Goal: Task Accomplishment & Management: Manage account settings

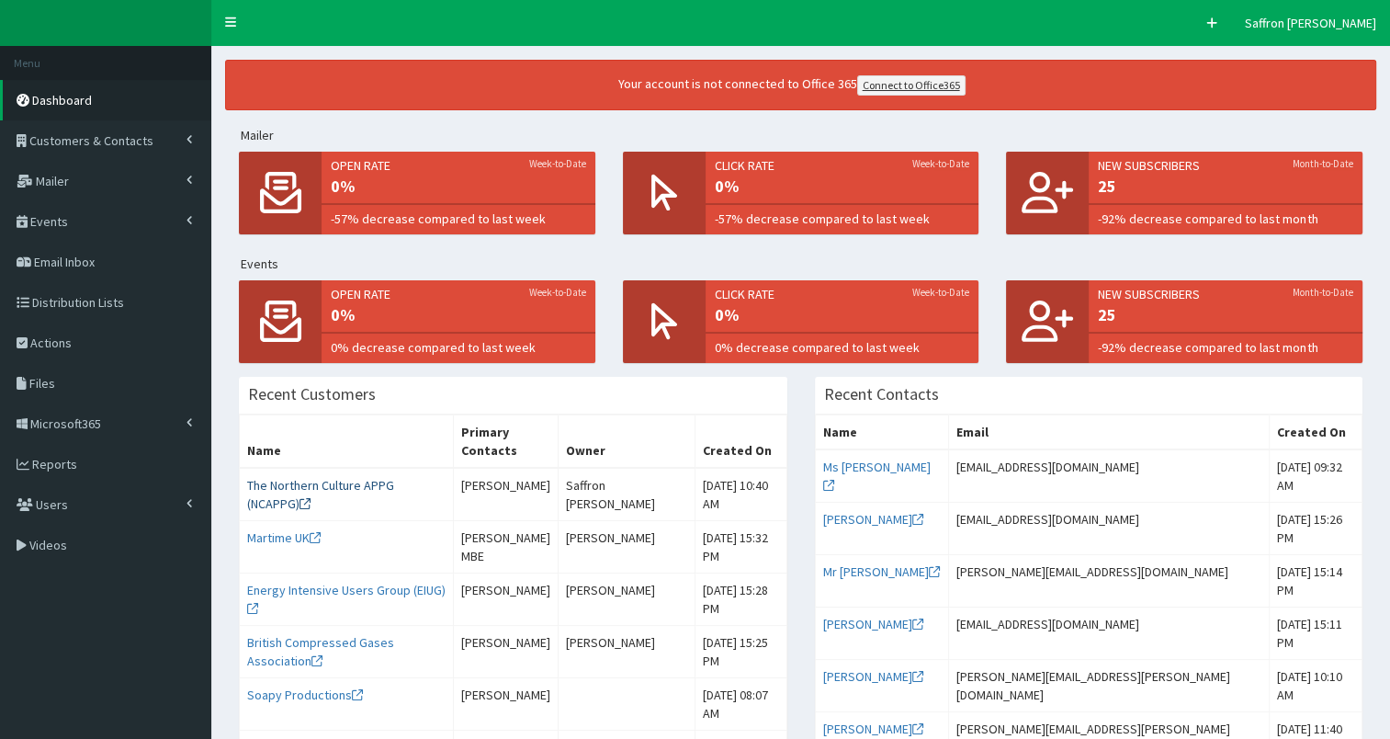
click at [370, 485] on link "The Northern Culture APPG (NCAPPG)" at bounding box center [320, 494] width 147 height 35
click at [309, 703] on link "Soapy Productions" at bounding box center [305, 694] width 116 height 17
click at [326, 486] on link "The Northern Culture APPG (NCAPPG)" at bounding box center [320, 494] width 147 height 35
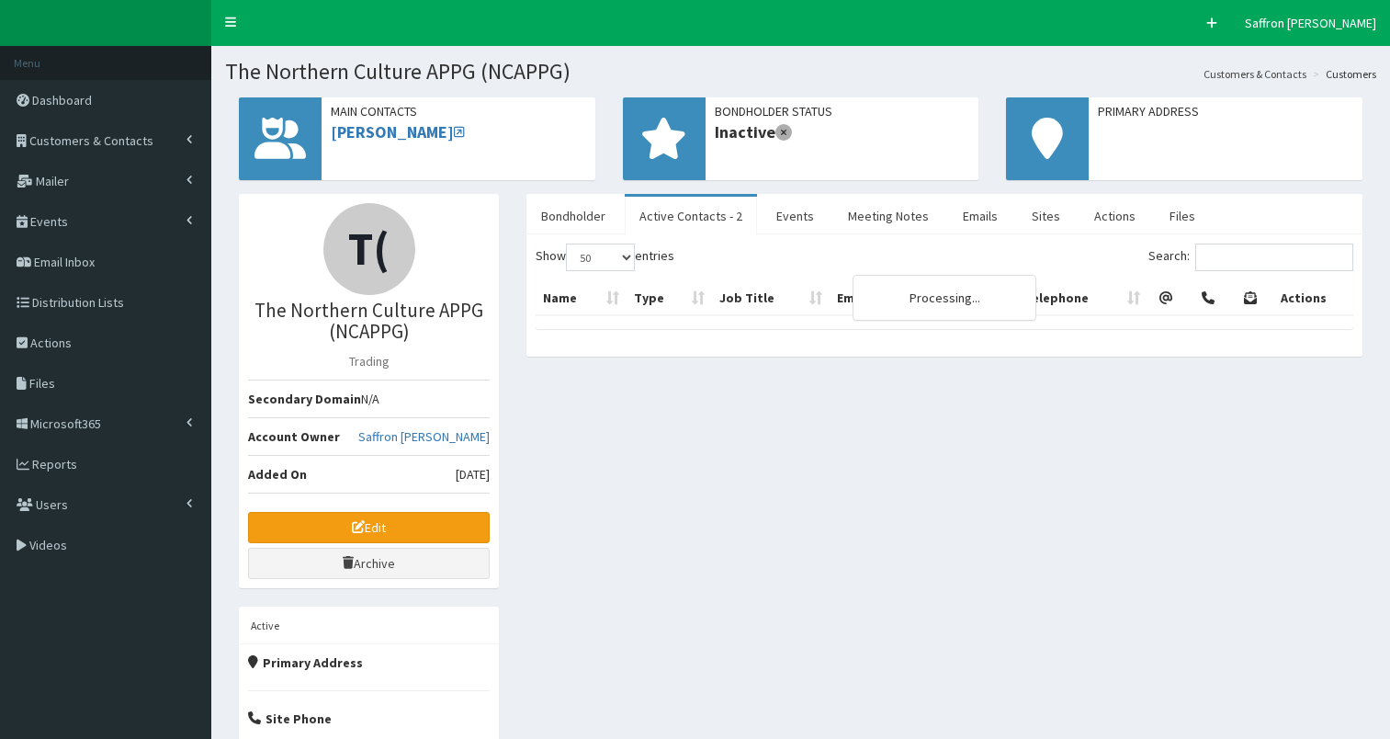
select select "50"
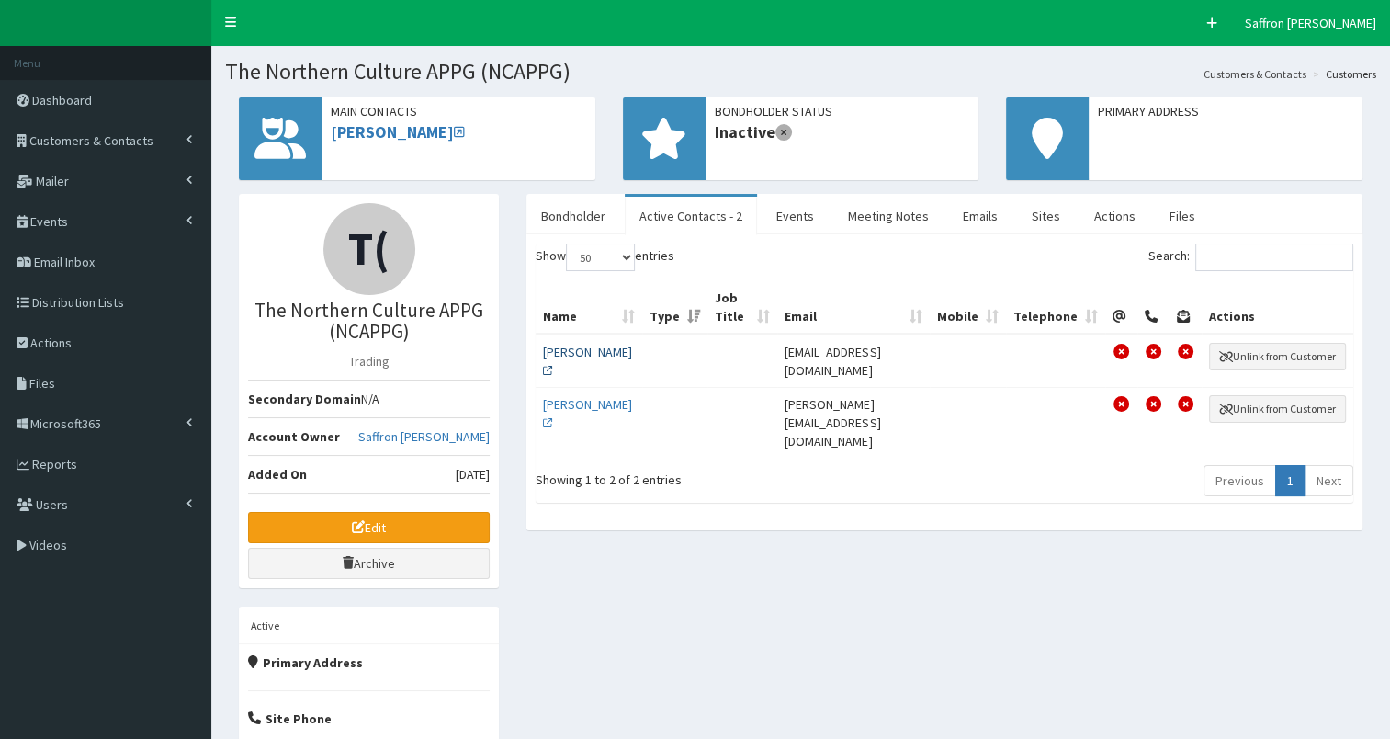
click at [572, 364] on link "[PERSON_NAME]" at bounding box center [587, 361] width 89 height 35
click at [592, 401] on link "[PERSON_NAME]" at bounding box center [587, 413] width 89 height 35
click at [562, 357] on link "[PERSON_NAME]" at bounding box center [587, 361] width 89 height 35
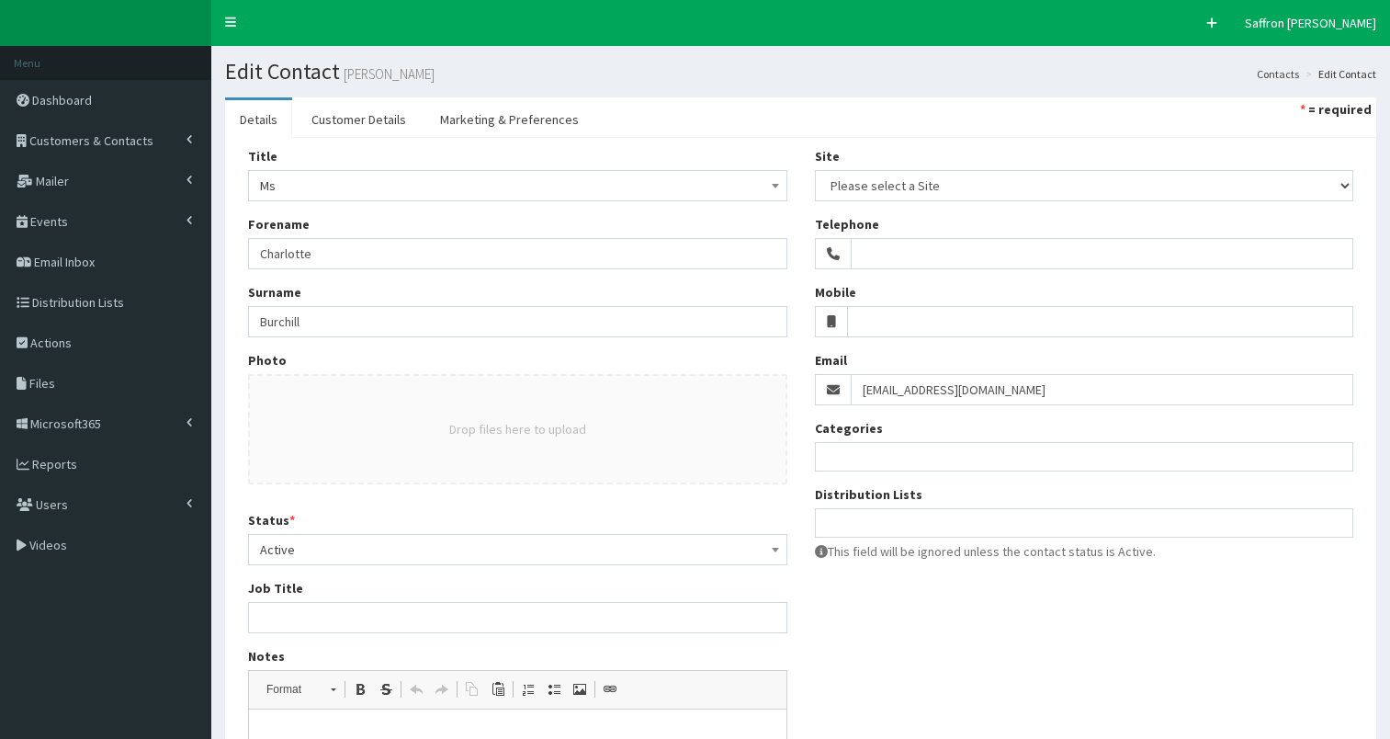
select select
click at [375, 124] on link "Customer Details" at bounding box center [359, 119] width 124 height 39
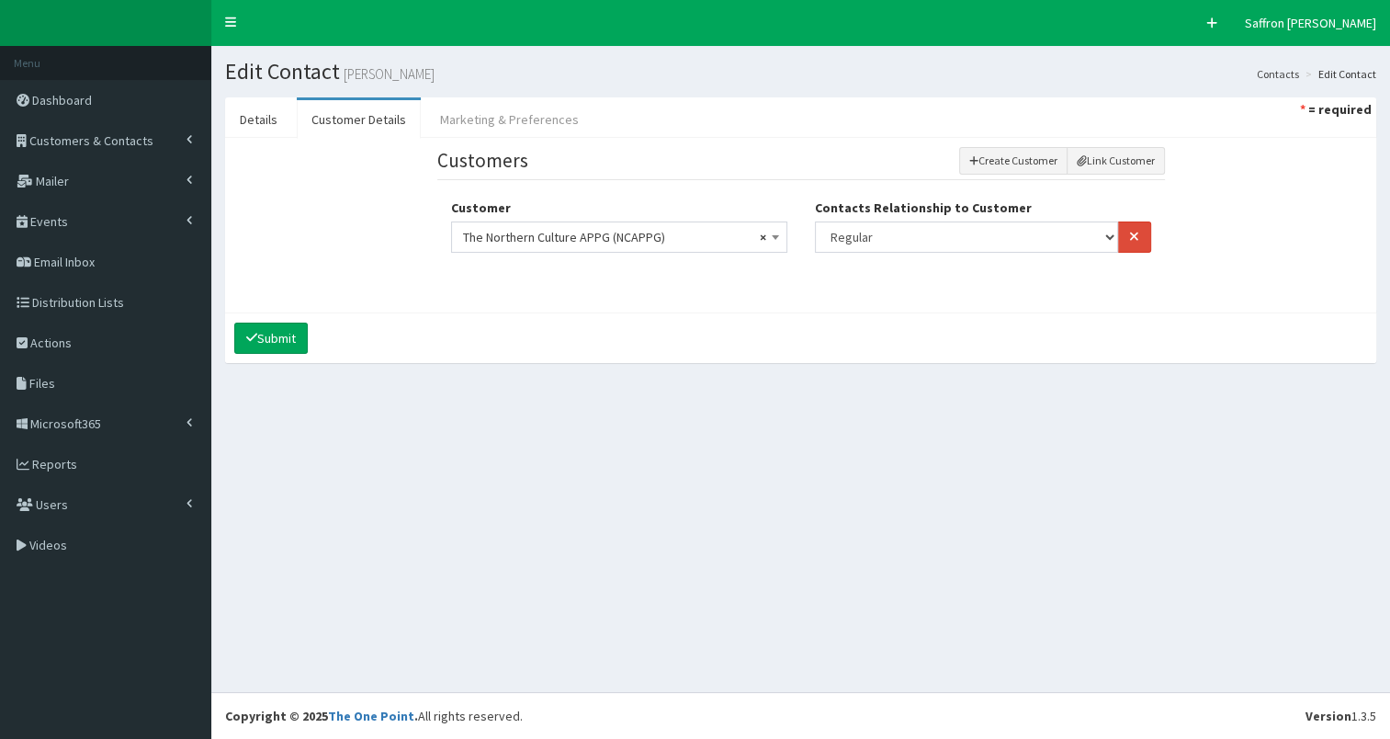
click at [539, 116] on link "Marketing & Preferences" at bounding box center [509, 119] width 168 height 39
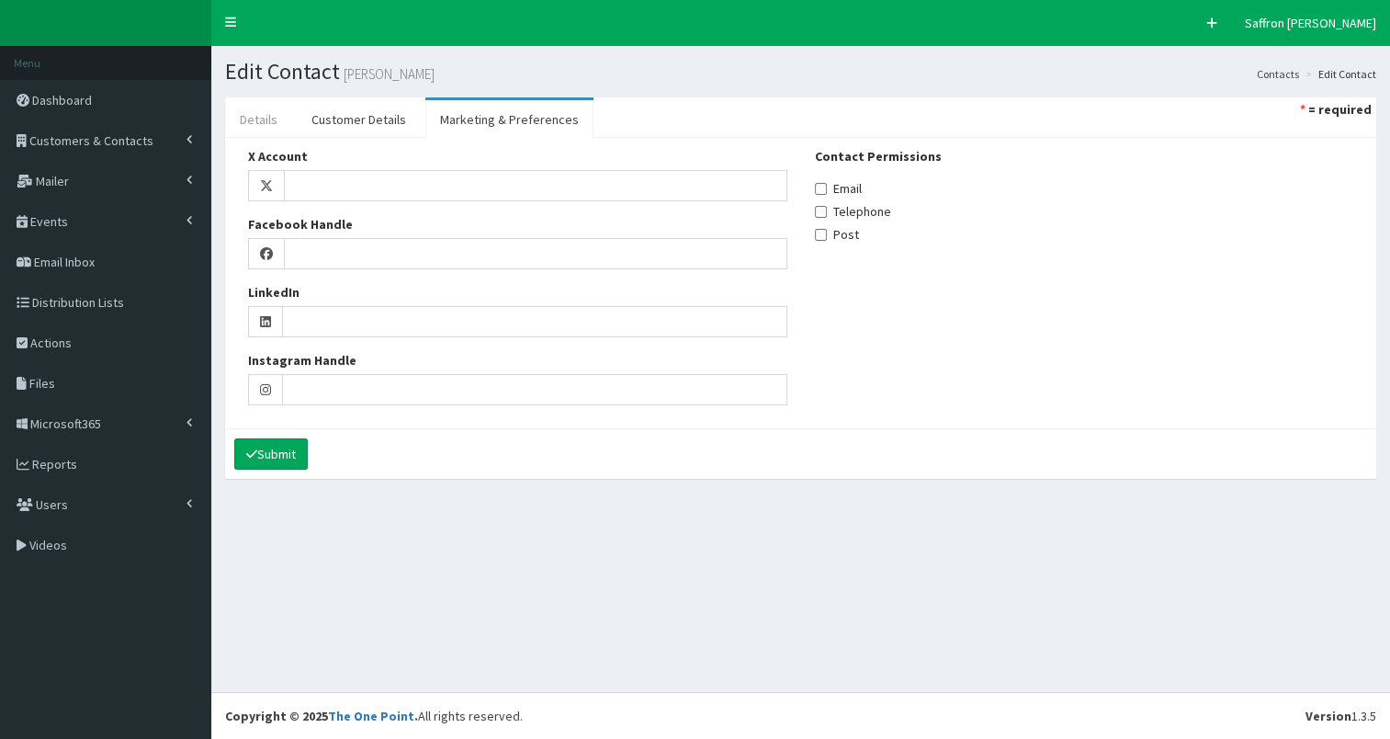
click at [269, 118] on link "Details" at bounding box center [258, 119] width 67 height 39
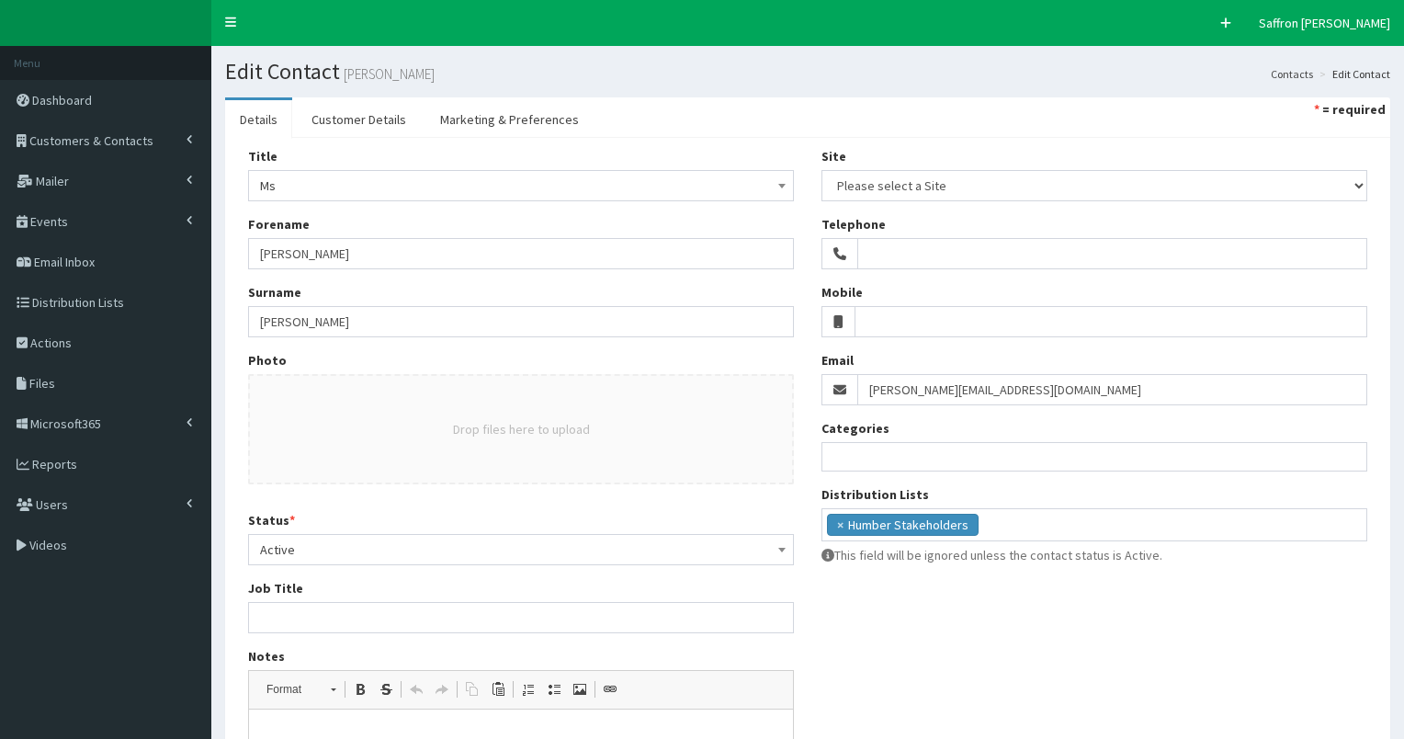
select select
click at [364, 112] on link "Customer Details" at bounding box center [359, 119] width 124 height 39
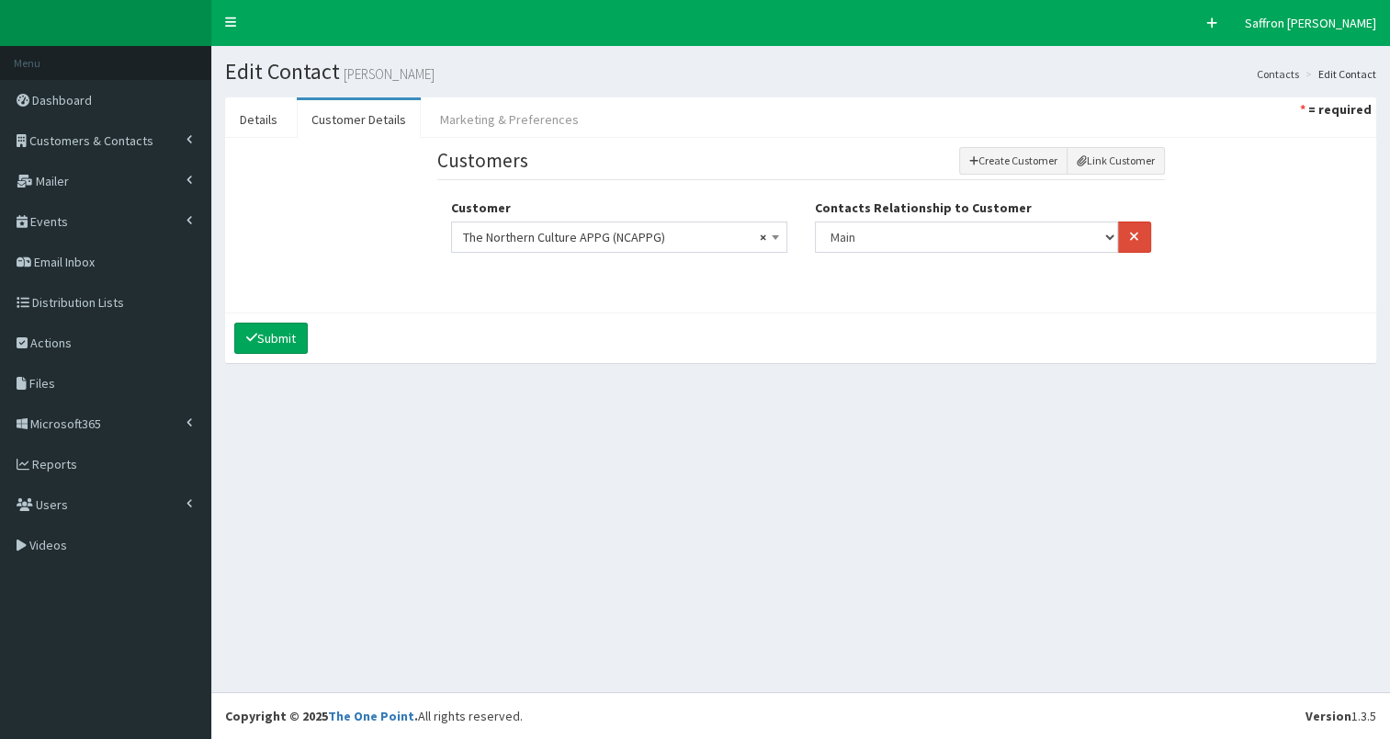
click at [492, 118] on link "Marketing & Preferences" at bounding box center [509, 119] width 168 height 39
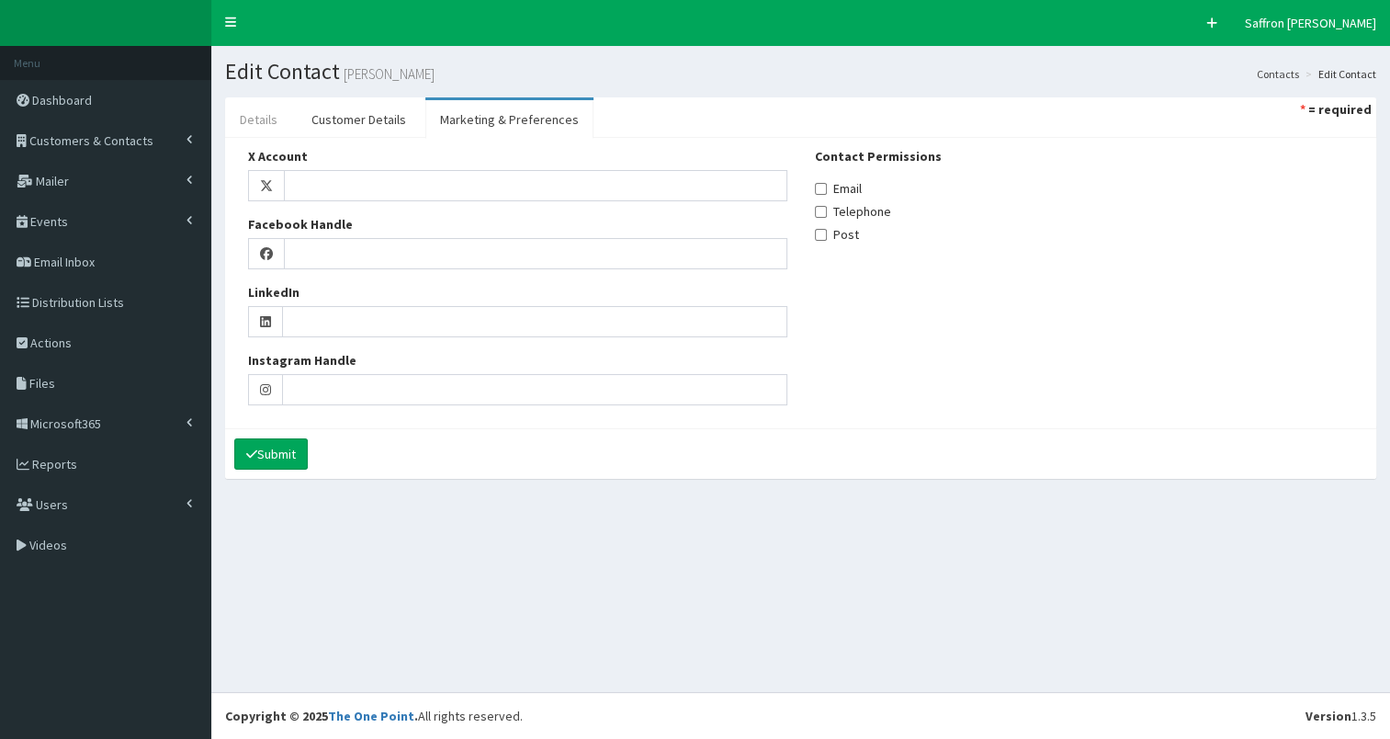
click at [251, 119] on link "Details" at bounding box center [258, 119] width 67 height 39
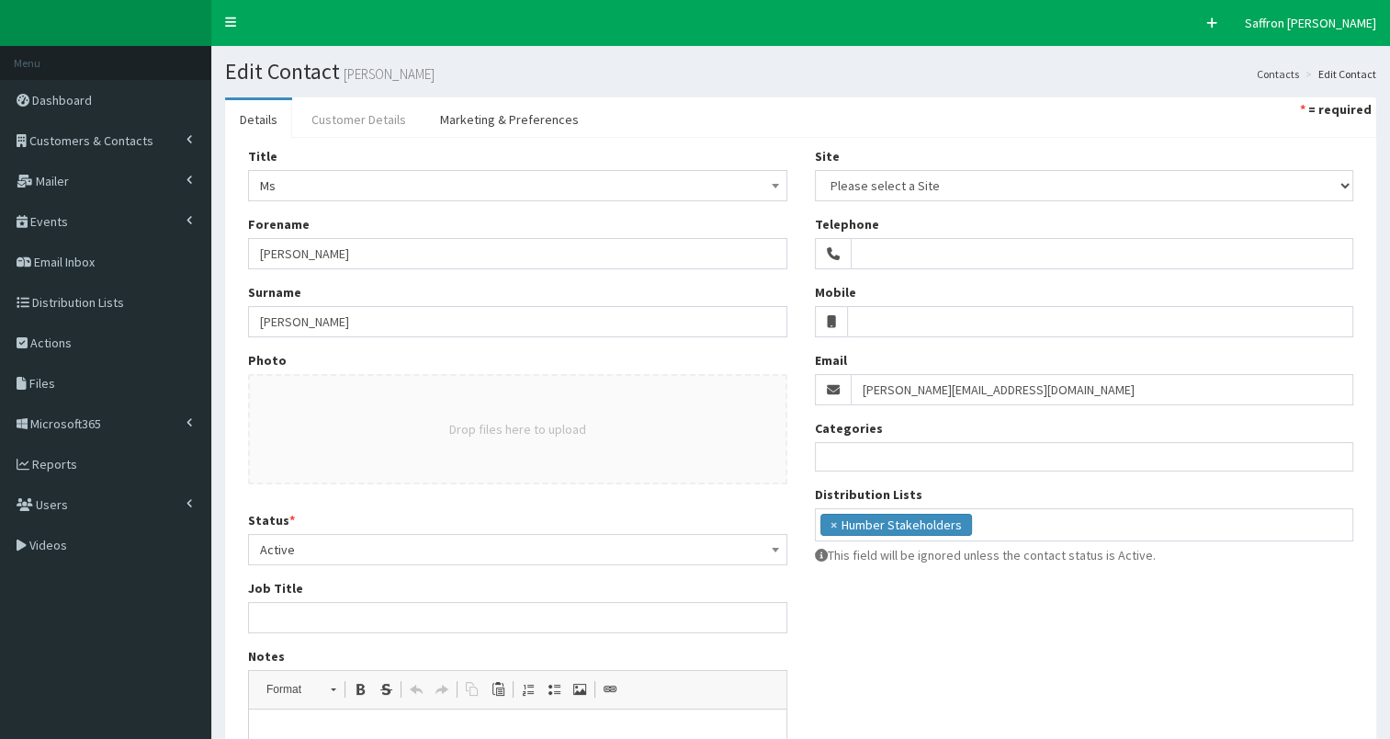
click at [395, 114] on link "Customer Details" at bounding box center [359, 119] width 124 height 39
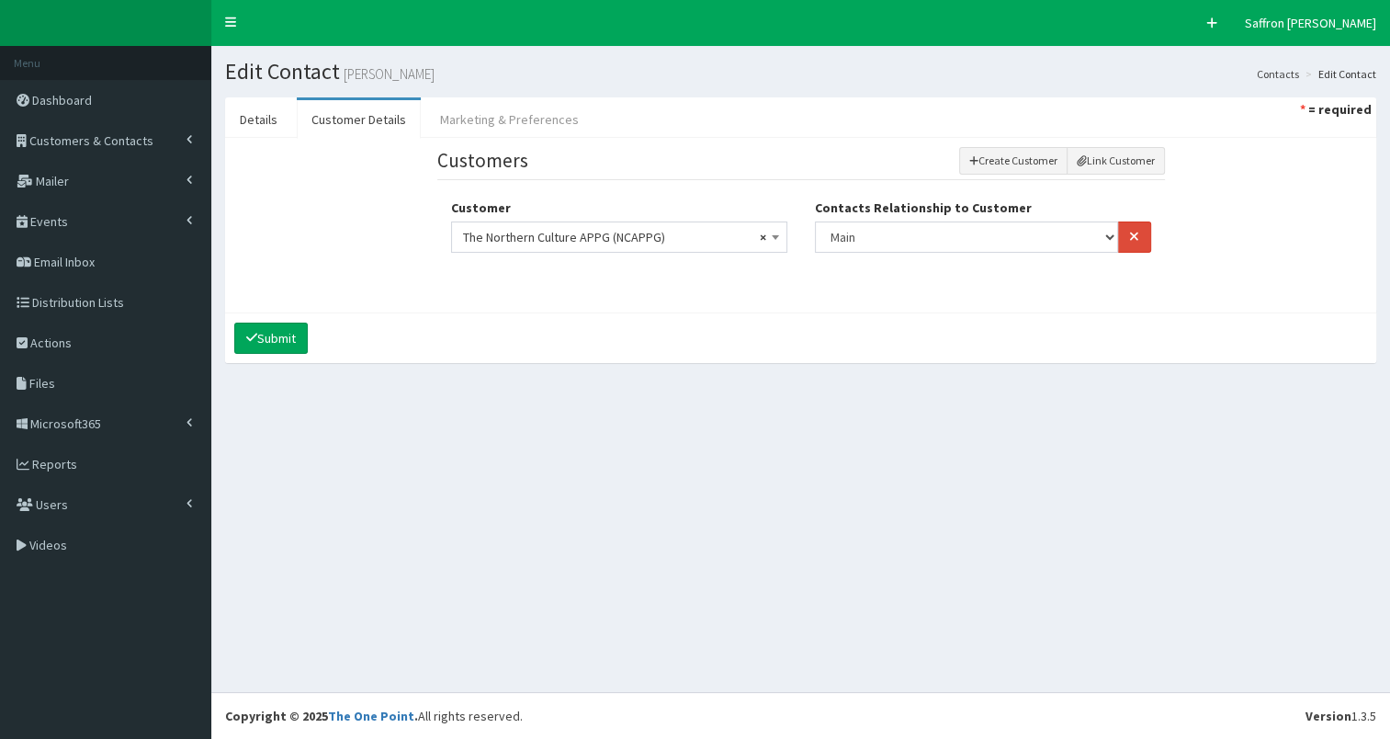
click at [489, 114] on link "Marketing & Preferences" at bounding box center [509, 119] width 168 height 39
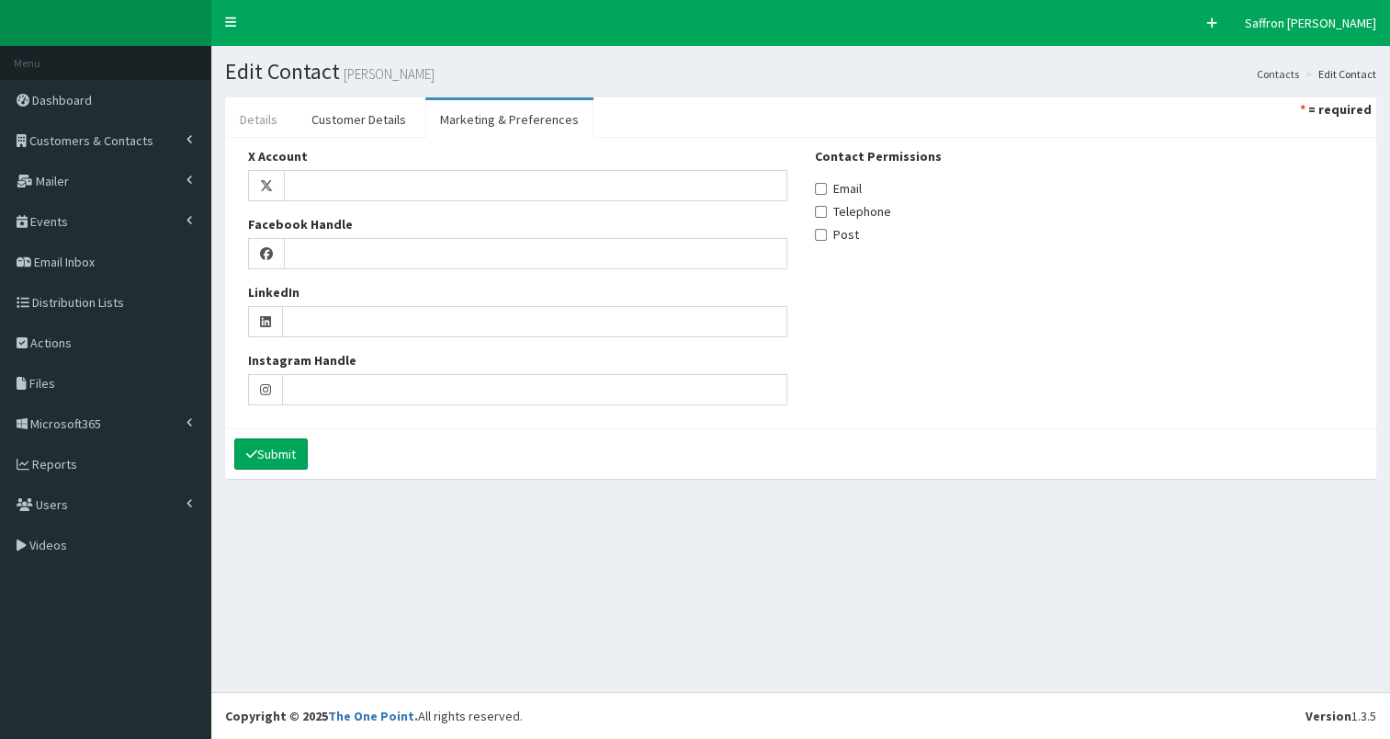
click at [277, 125] on link "Details" at bounding box center [258, 119] width 67 height 39
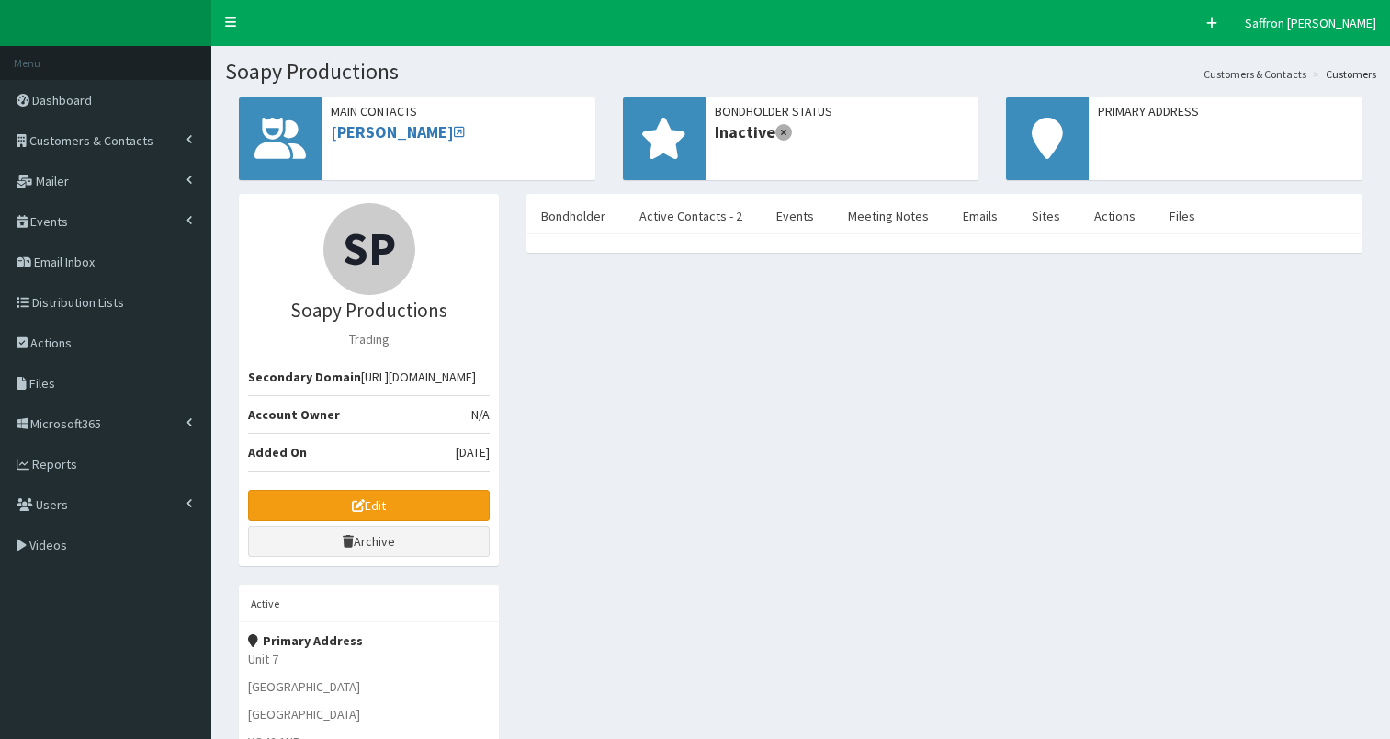
select select "50"
click at [683, 224] on link "Active Contacts - 2" at bounding box center [691, 216] width 132 height 39
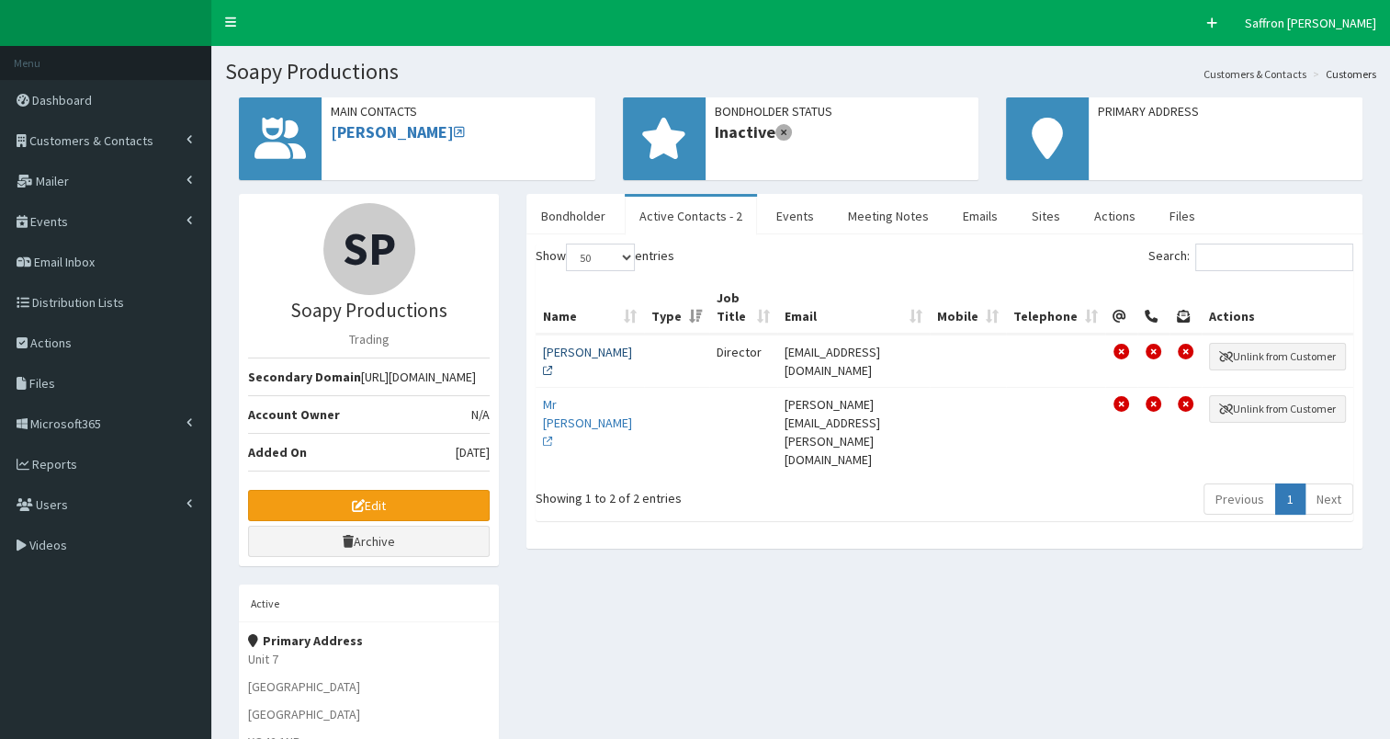
click at [584, 353] on link "Mr Simon" at bounding box center [587, 361] width 89 height 35
click at [551, 408] on link "Mr David Wood" at bounding box center [587, 422] width 89 height 53
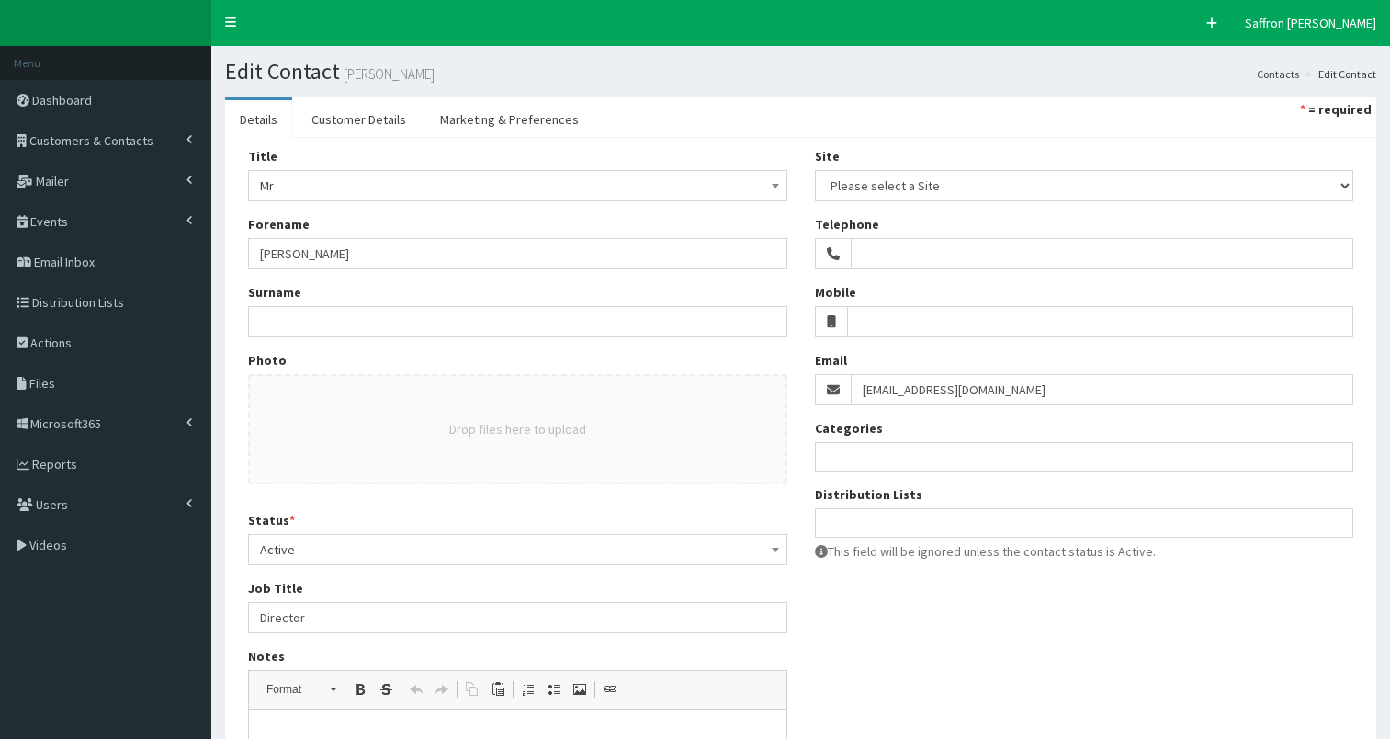
select select
click at [368, 116] on link "Customer Details" at bounding box center [359, 119] width 124 height 39
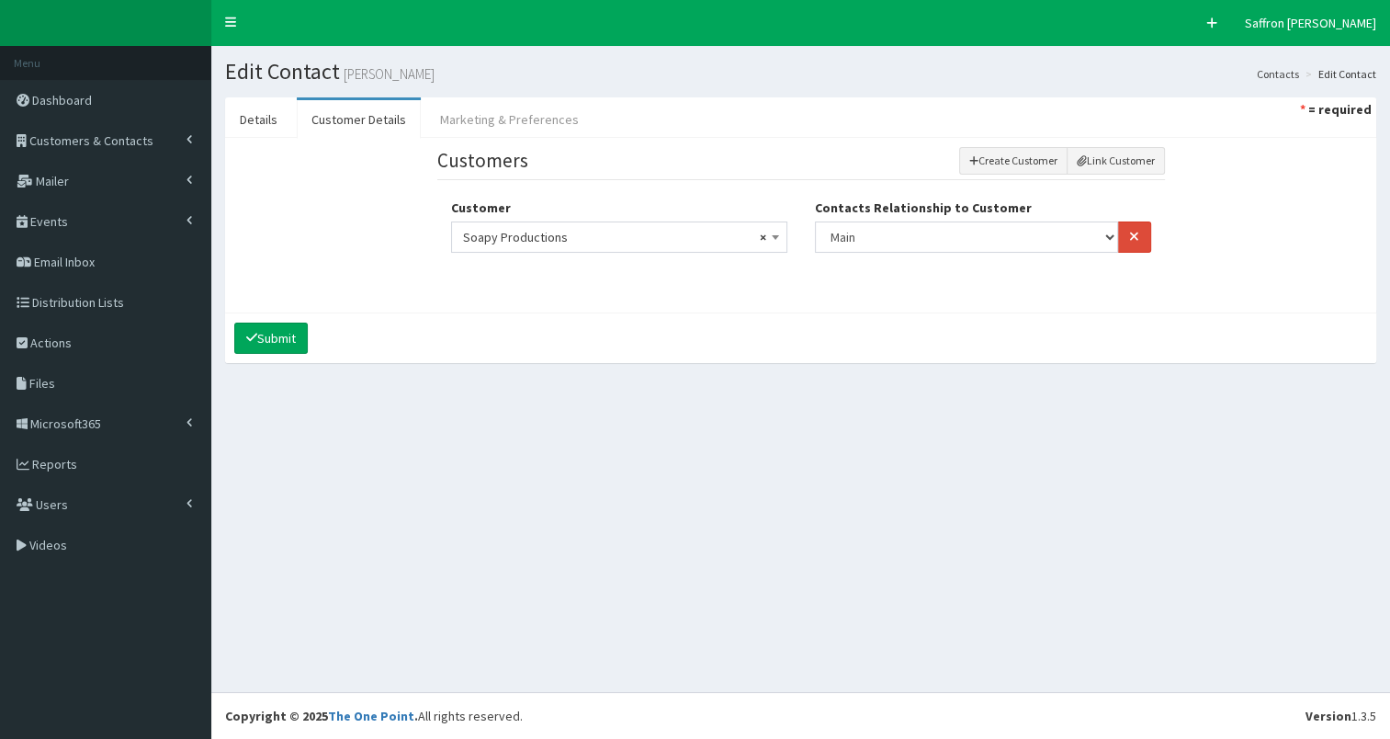
click at [488, 119] on link "Marketing & Preferences" at bounding box center [509, 119] width 168 height 39
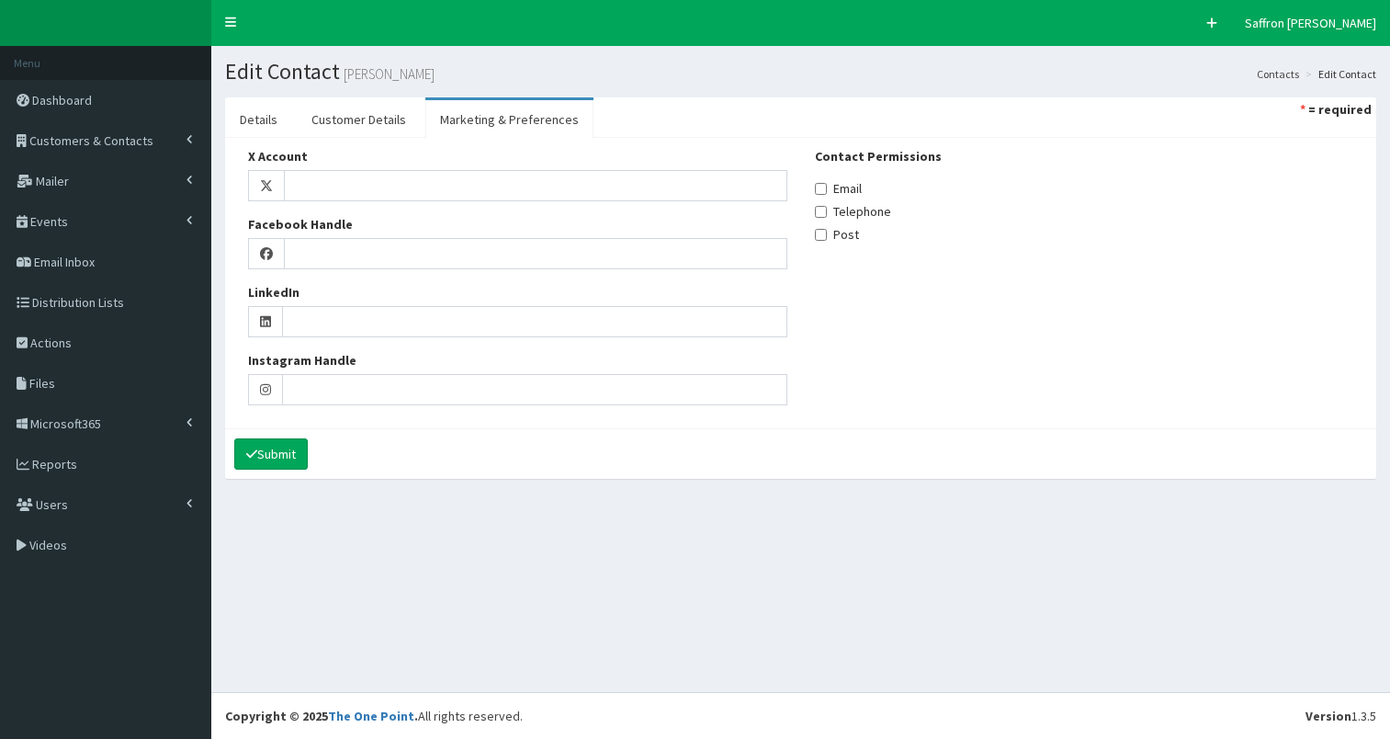
select select
click at [244, 110] on link "Details" at bounding box center [258, 119] width 67 height 39
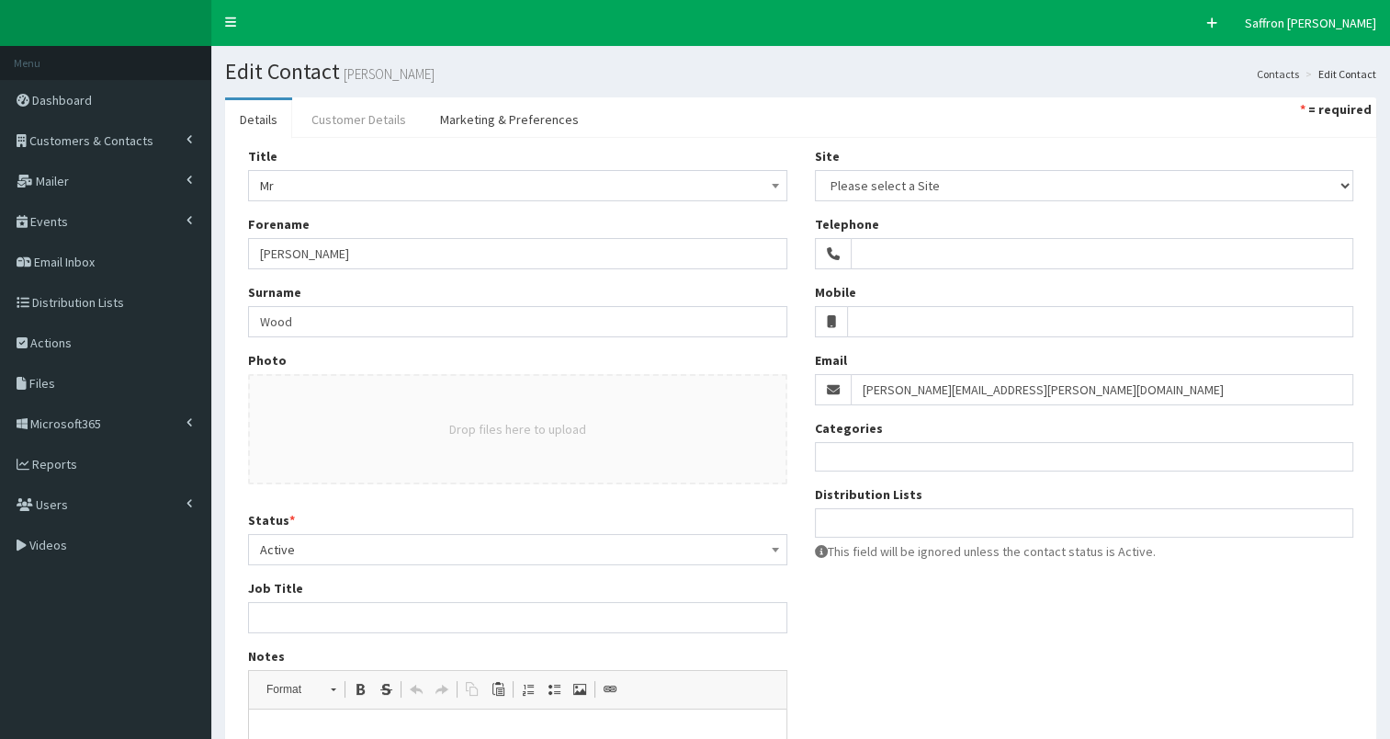
click at [340, 121] on link "Customer Details" at bounding box center [359, 119] width 124 height 39
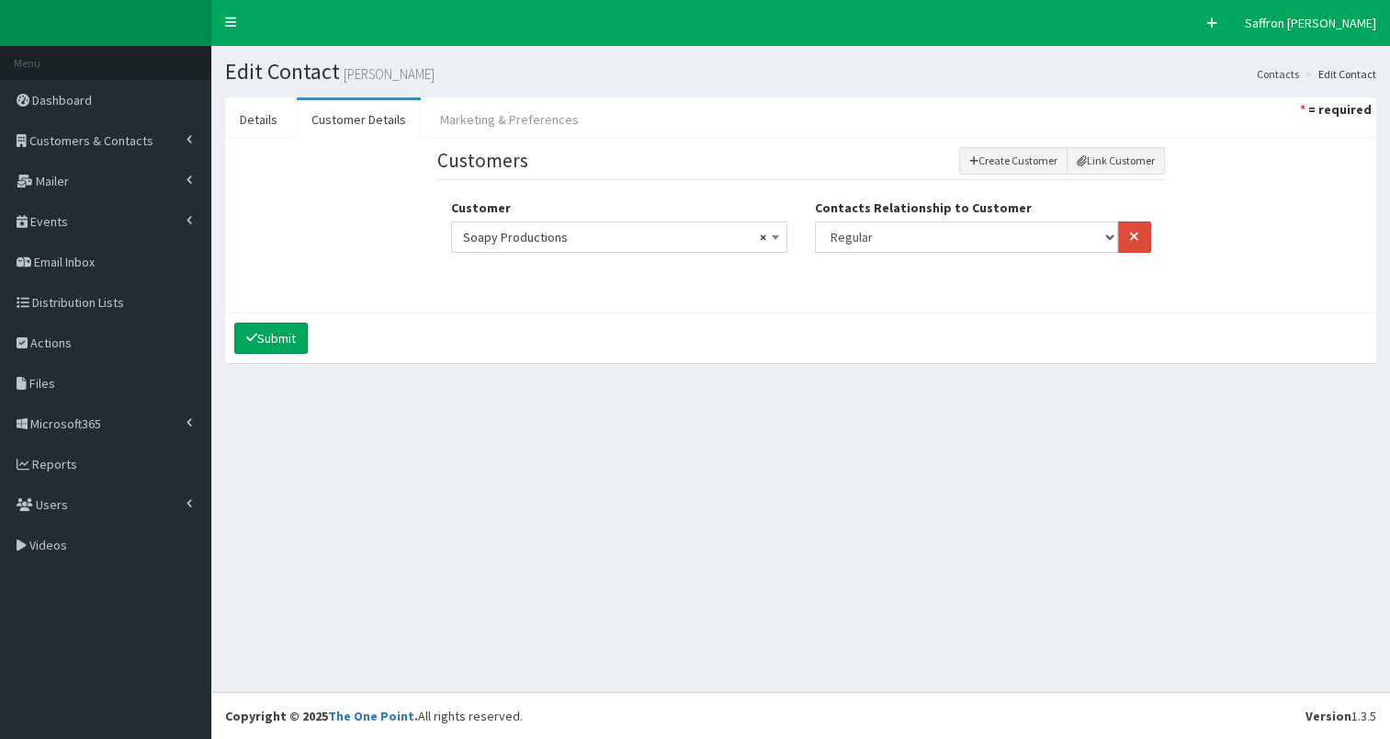
click at [511, 107] on link "Marketing & Preferences" at bounding box center [509, 119] width 168 height 39
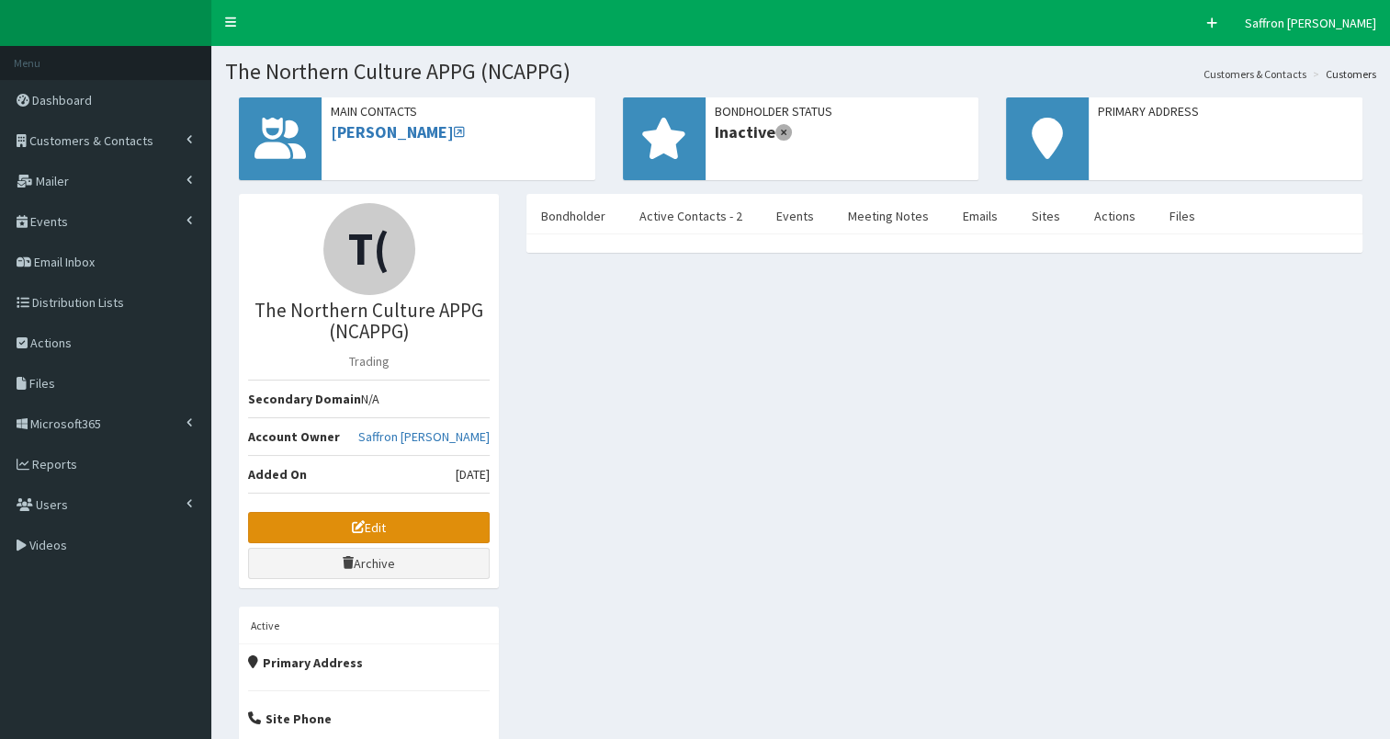
click at [361, 526] on icon at bounding box center [358, 526] width 13 height 13
click at [711, 217] on link "Active Contacts - 2" at bounding box center [691, 216] width 132 height 39
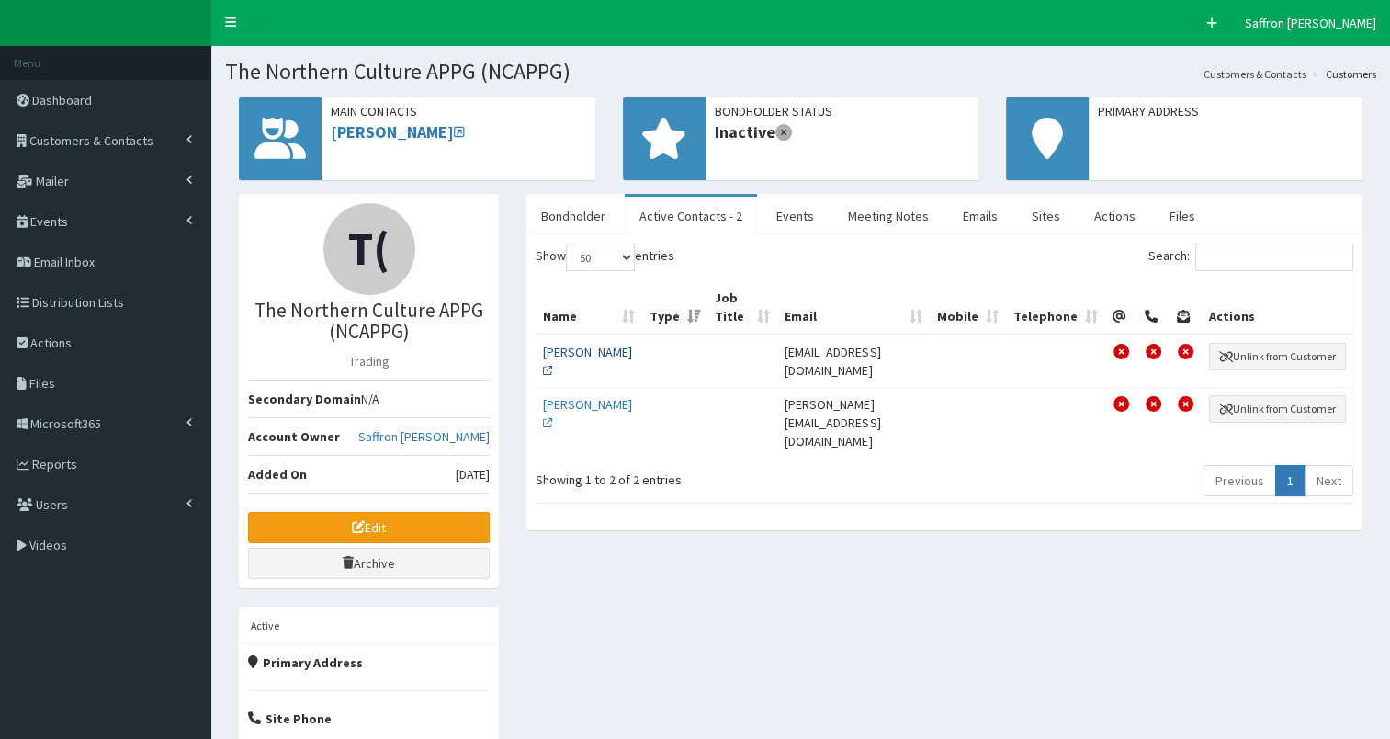
click at [565, 346] on link "Ms Charlotte Burchill" at bounding box center [587, 361] width 89 height 35
click at [593, 399] on link "Ms Gill Morris" at bounding box center [587, 413] width 89 height 35
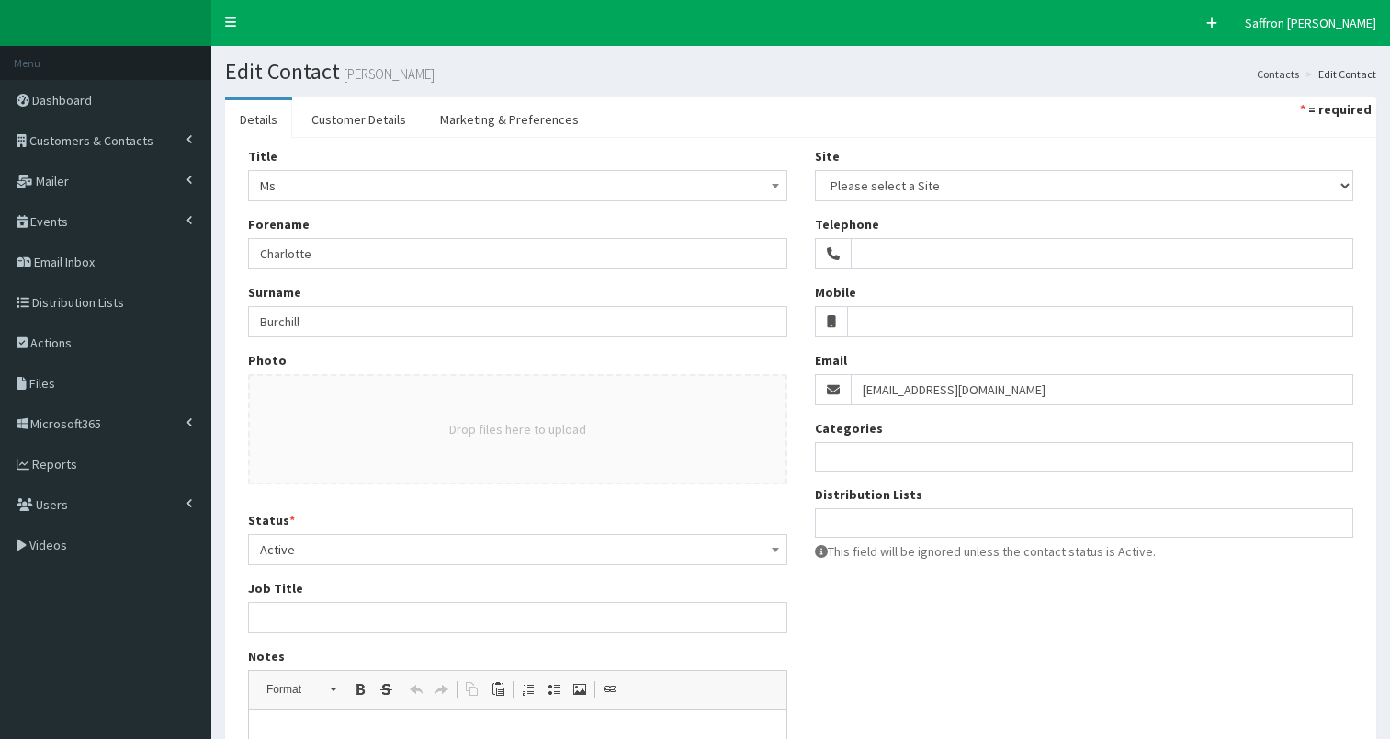
select select
click at [364, 113] on link "Customer Details" at bounding box center [359, 119] width 124 height 39
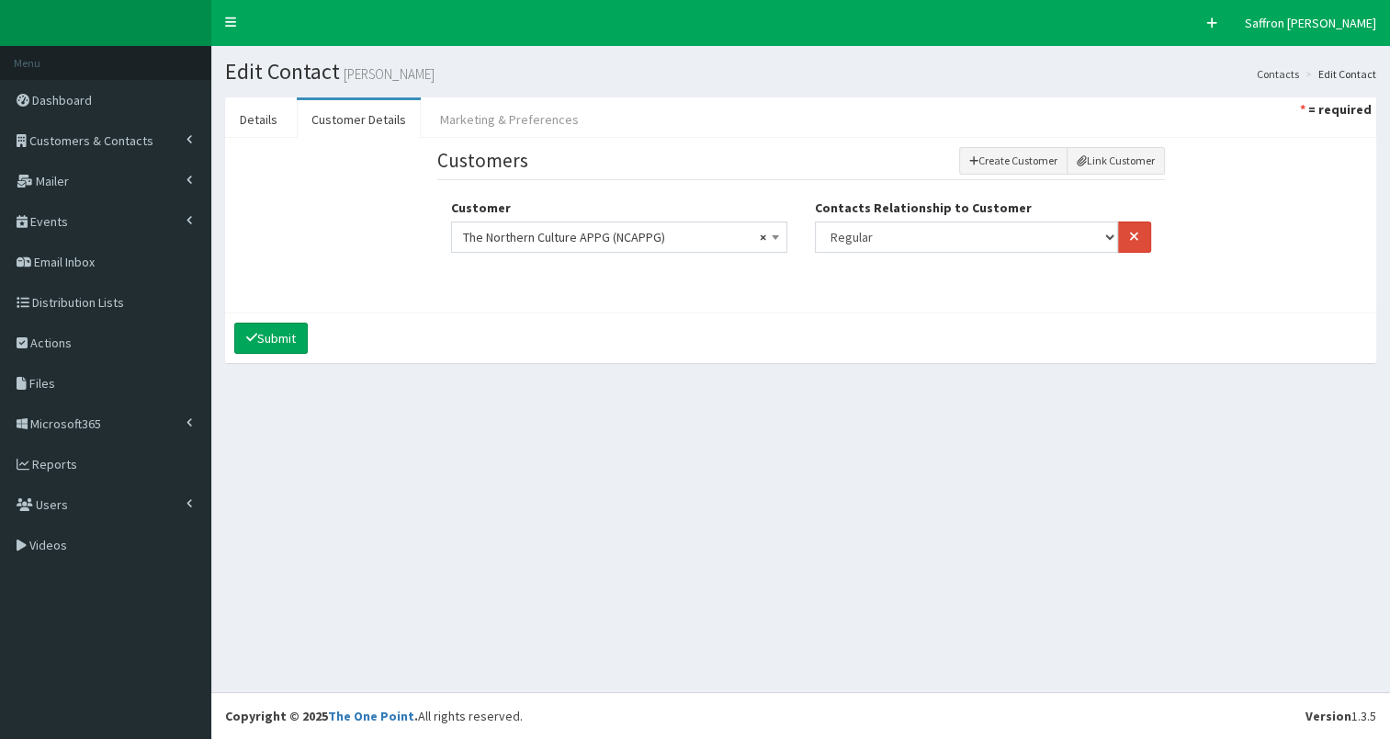
click at [491, 110] on link "Marketing & Preferences" at bounding box center [509, 119] width 168 height 39
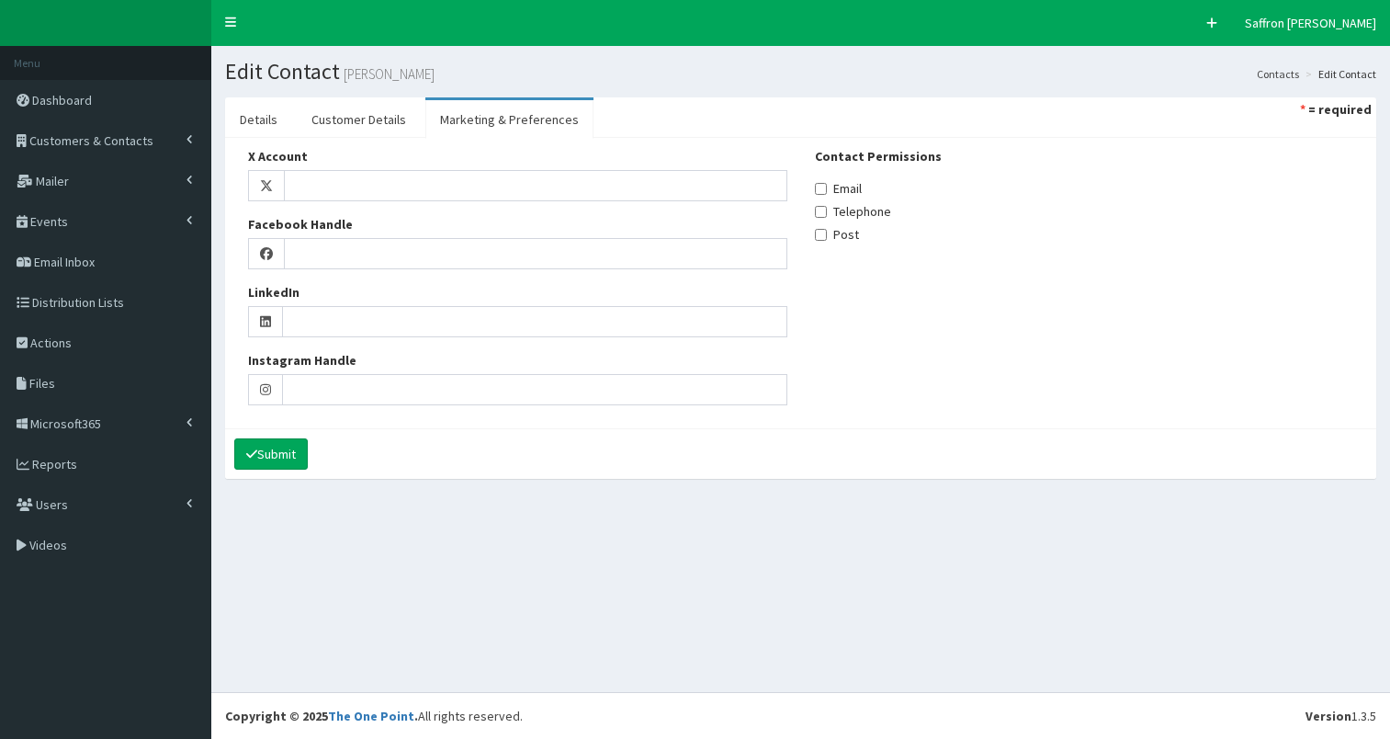
select select
click at [223, 128] on section "Details Customer Details Marketing & Preferences * = required Title Please sele…" at bounding box center [800, 297] width 1179 height 427
click at [255, 116] on link "Details" at bounding box center [258, 119] width 67 height 39
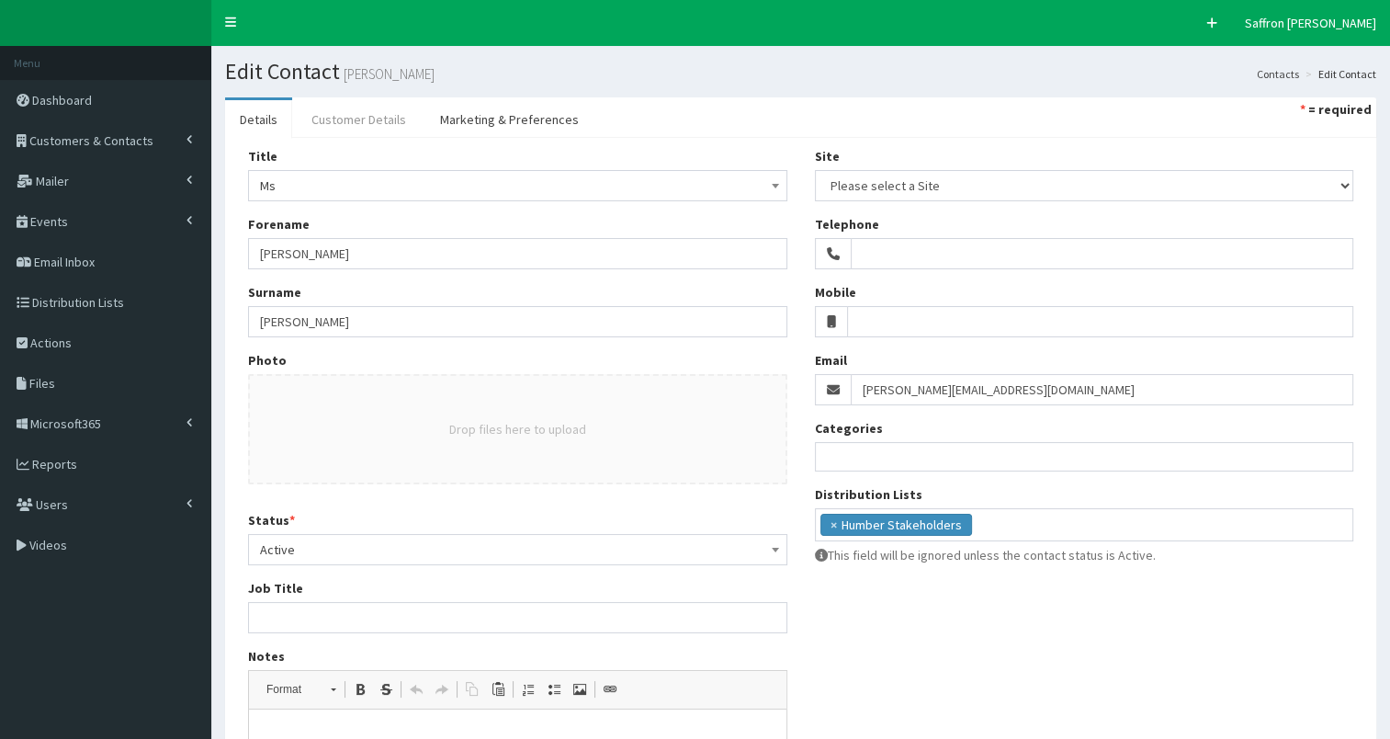
click at [379, 113] on link "Customer Details" at bounding box center [359, 119] width 124 height 39
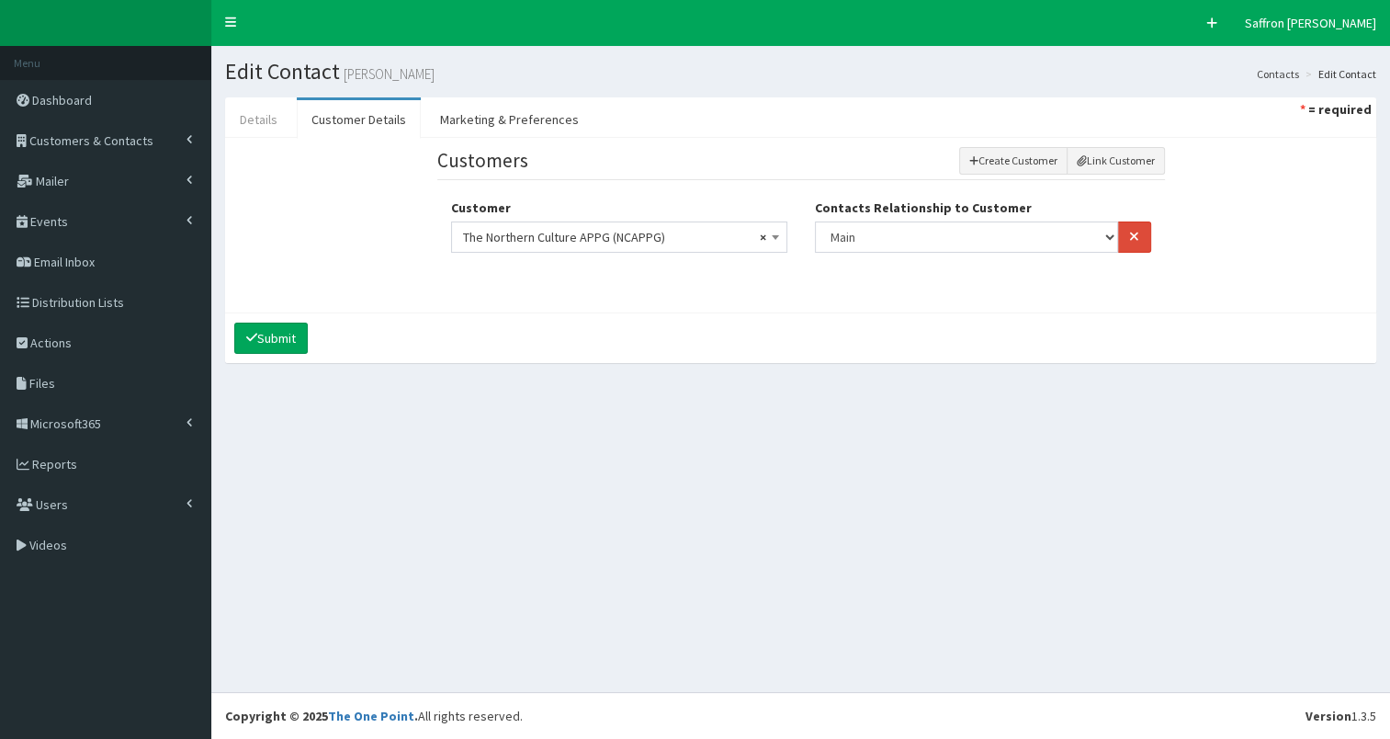
click at [274, 114] on link "Details" at bounding box center [258, 119] width 67 height 39
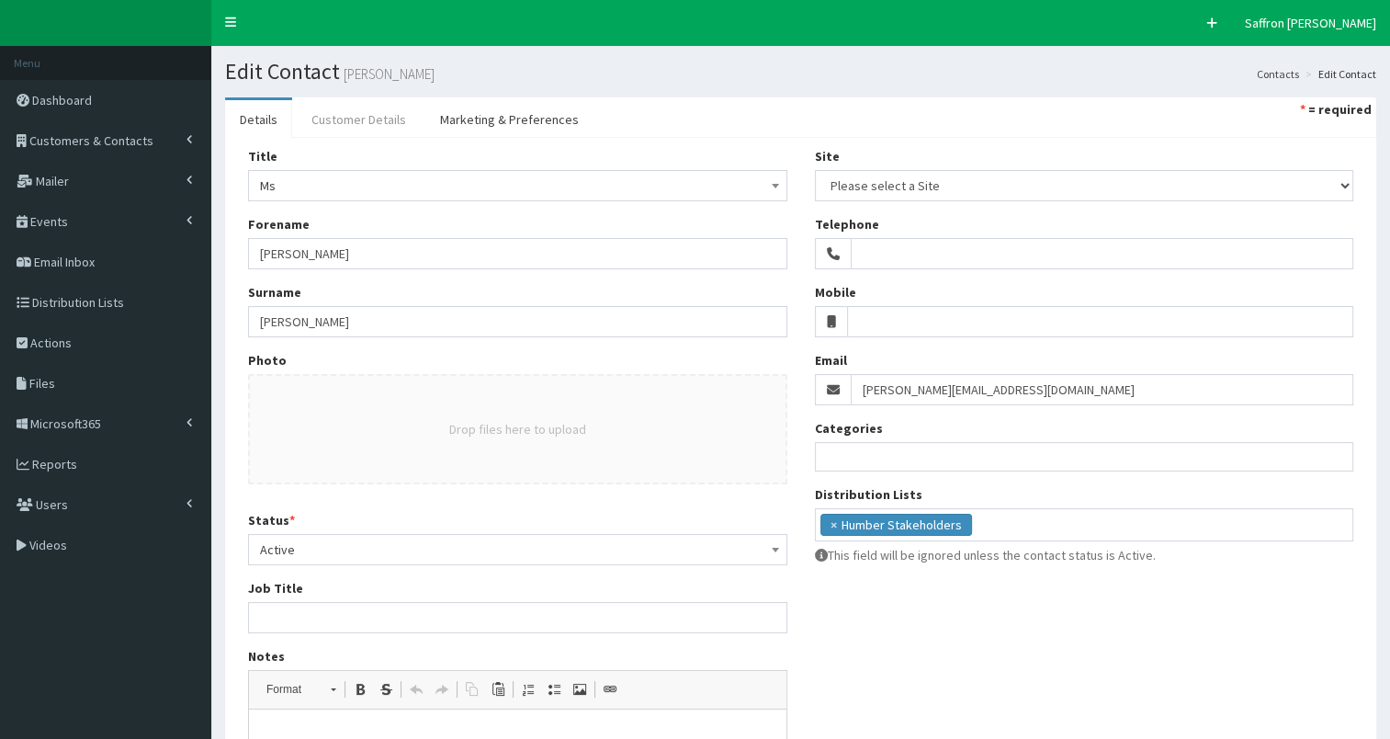
click at [391, 118] on link "Customer Details" at bounding box center [359, 119] width 124 height 39
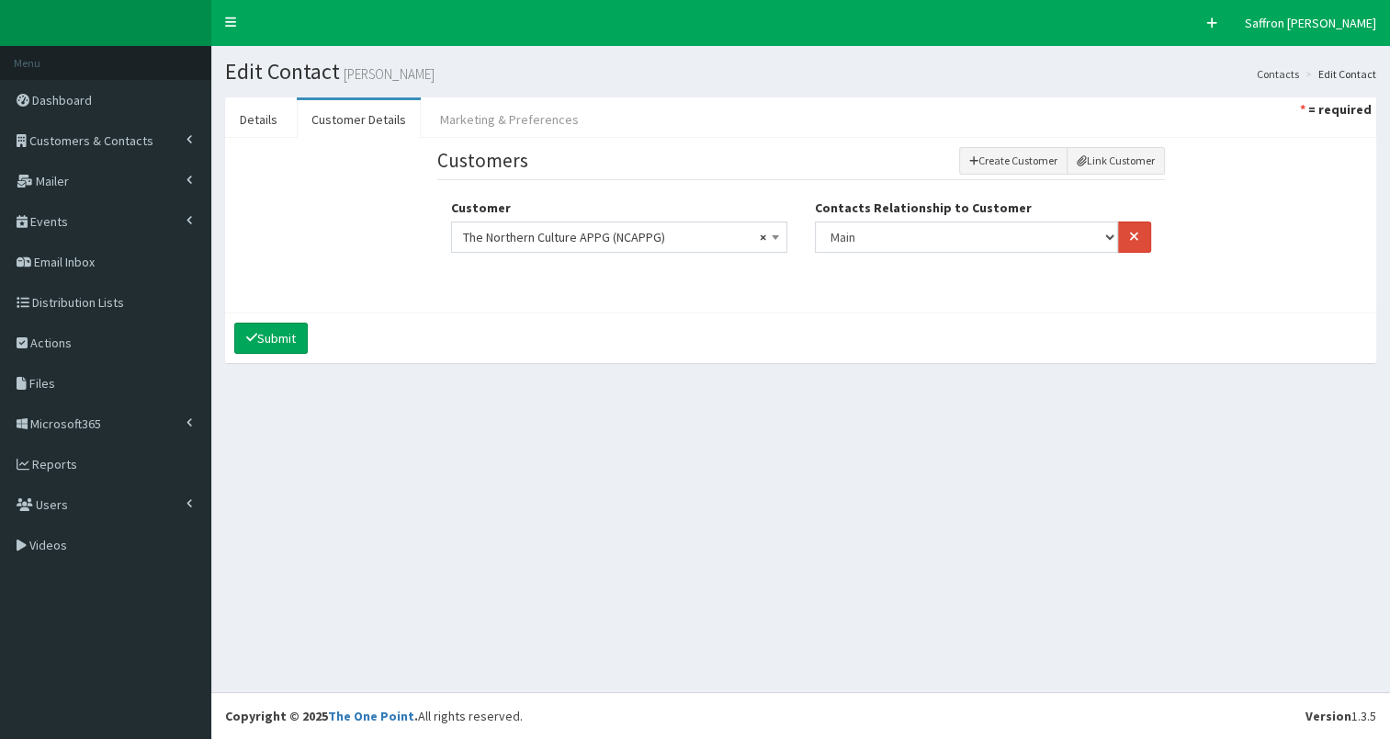
click at [467, 109] on link "Marketing & Preferences" at bounding box center [509, 119] width 168 height 39
